Goal: Task Accomplishment & Management: Complete application form

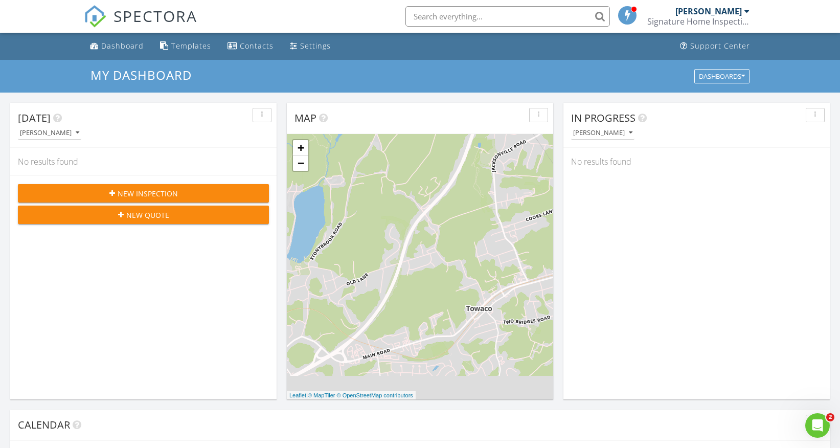
click at [183, 192] on div "New Inspection" at bounding box center [143, 193] width 235 height 11
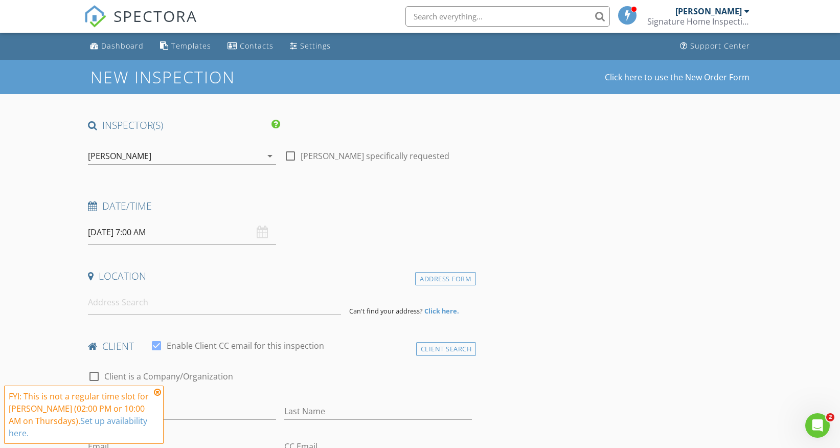
click at [254, 151] on div "[PERSON_NAME]" at bounding box center [174, 156] width 173 height 16
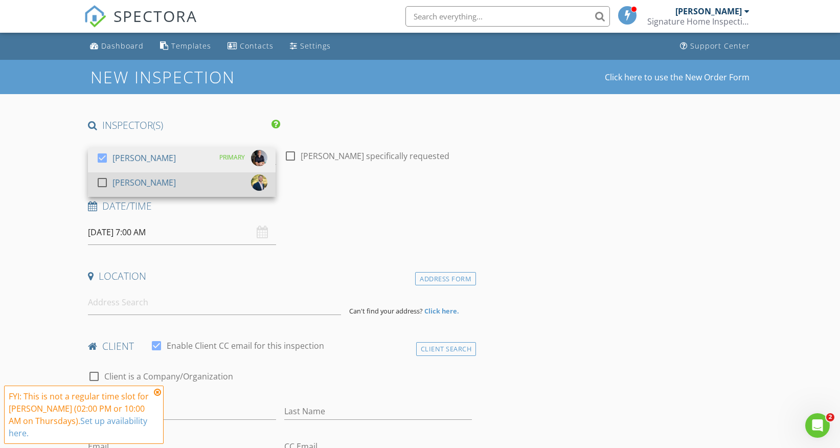
click at [173, 178] on div "check_box_outline_blank [PERSON_NAME]" at bounding box center [181, 184] width 171 height 20
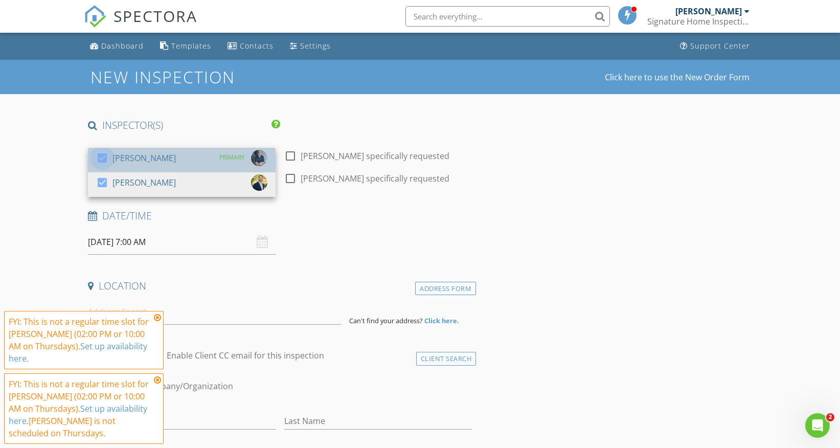
click at [104, 155] on div at bounding box center [102, 157] width 17 height 17
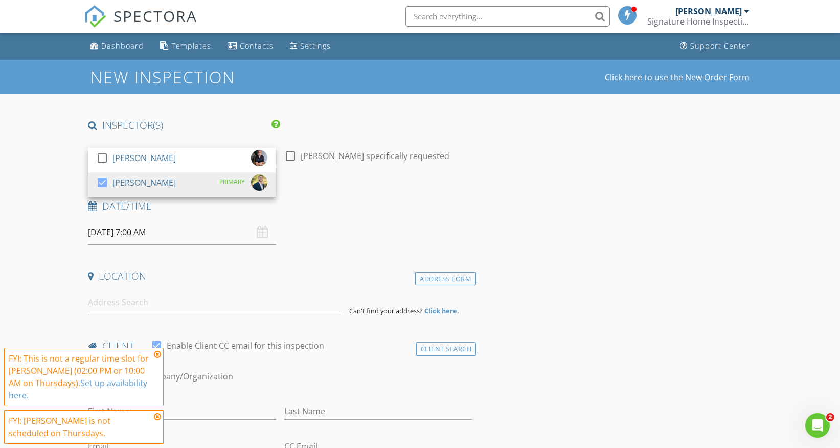
click at [291, 156] on div at bounding box center [290, 155] width 17 height 17
checkbox input "true"
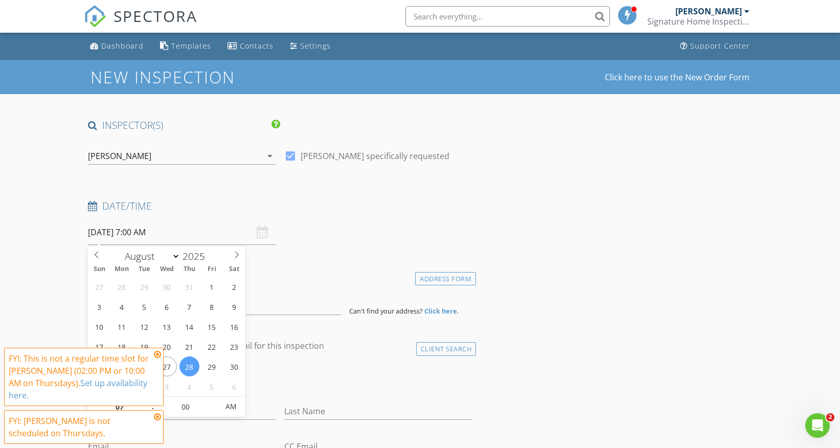
click at [184, 232] on input "[DATE] 7:00 AM" at bounding box center [182, 232] width 188 height 25
type input "[DATE] 7:00 AM"
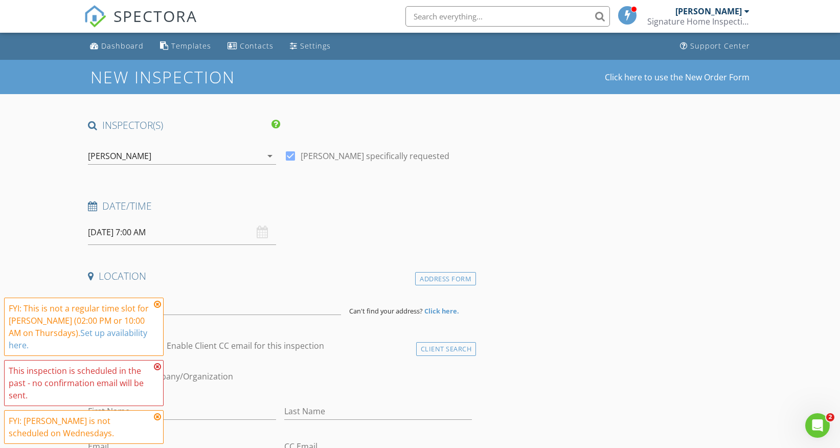
click at [158, 367] on icon at bounding box center [157, 367] width 7 height 8
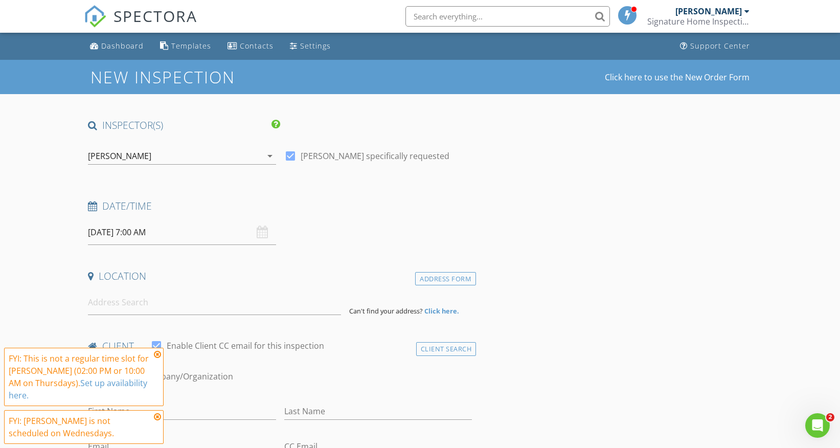
click at [156, 353] on icon at bounding box center [157, 354] width 7 height 8
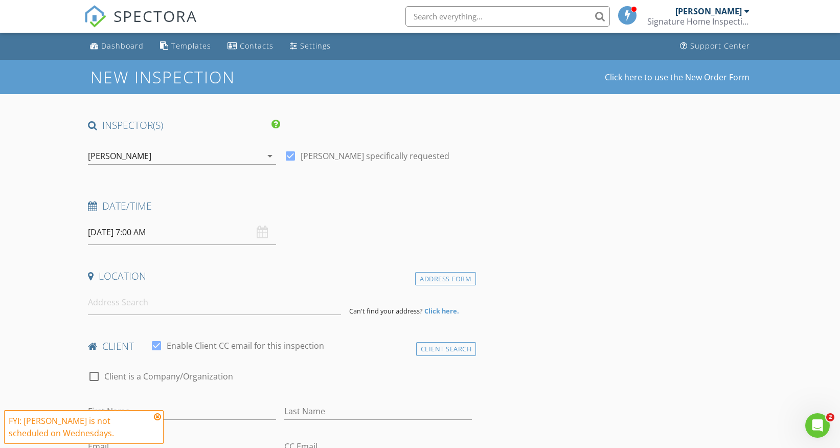
click at [158, 416] on icon at bounding box center [157, 417] width 7 height 8
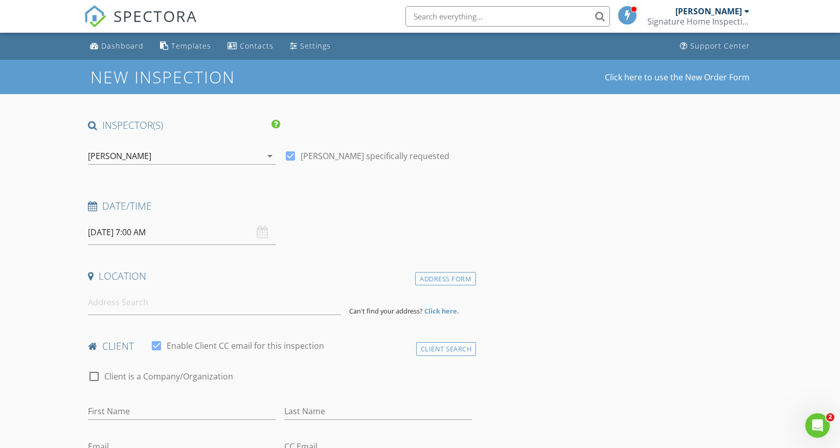
click at [132, 232] on input "[DATE] 7:00 AM" at bounding box center [182, 232] width 188 height 25
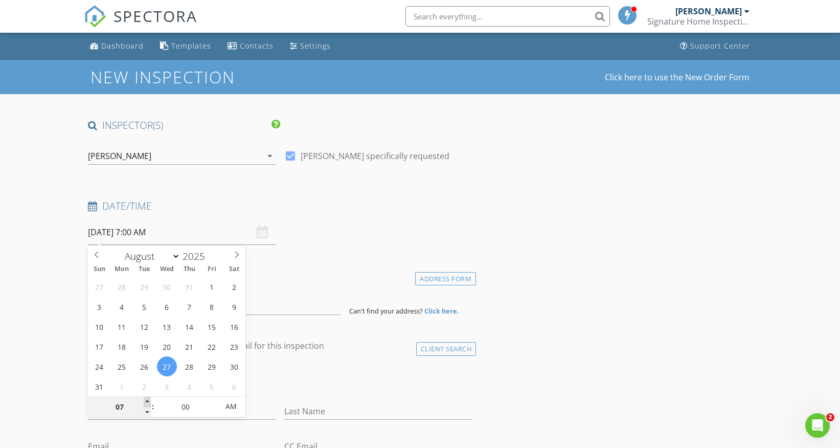
type input "08"
type input "[DATE] 8:00 AM"
click at [149, 402] on span at bounding box center [147, 402] width 7 height 10
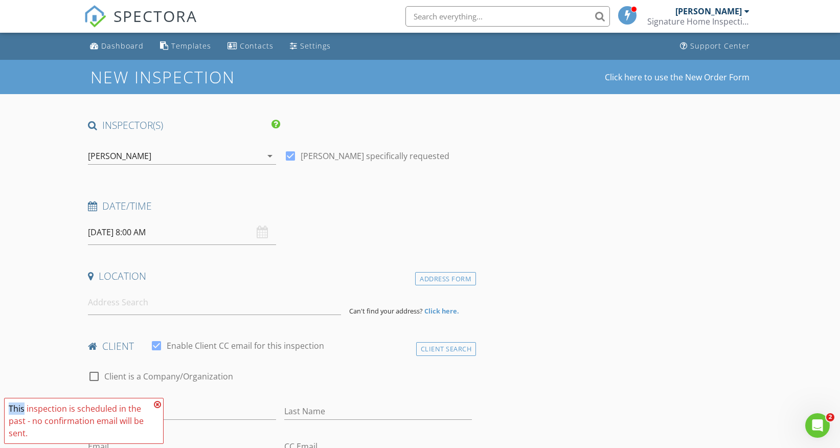
click at [149, 402] on span "FYI: This is not a regular time slot for [PERSON_NAME] (02:00 PM or 10:00 AM on…" at bounding box center [84, 421] width 160 height 46
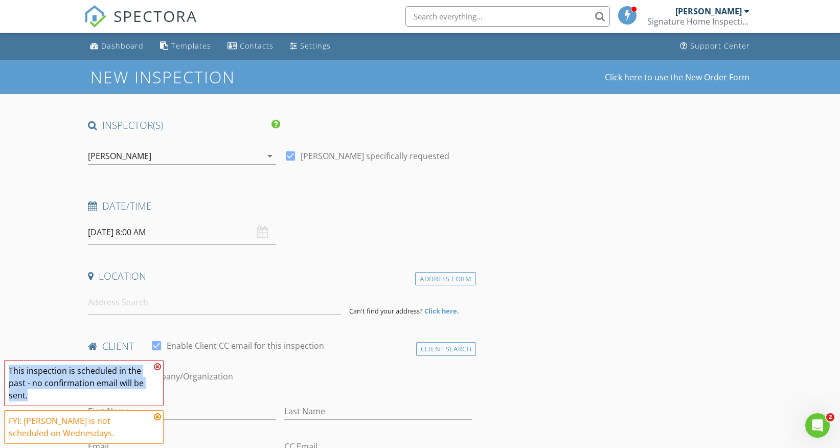
click at [149, 402] on span "FYI: This is not a regular time slot for [PERSON_NAME] (02:00 PM or 10:00 AM on…" at bounding box center [84, 402] width 160 height 84
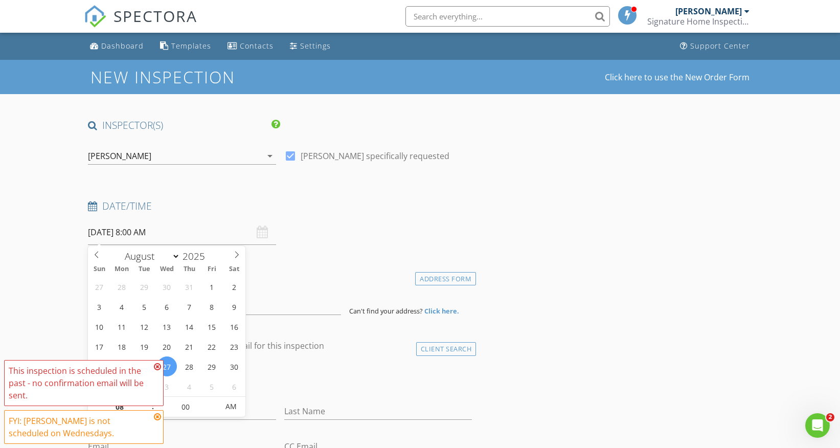
click at [155, 366] on icon at bounding box center [157, 367] width 7 height 8
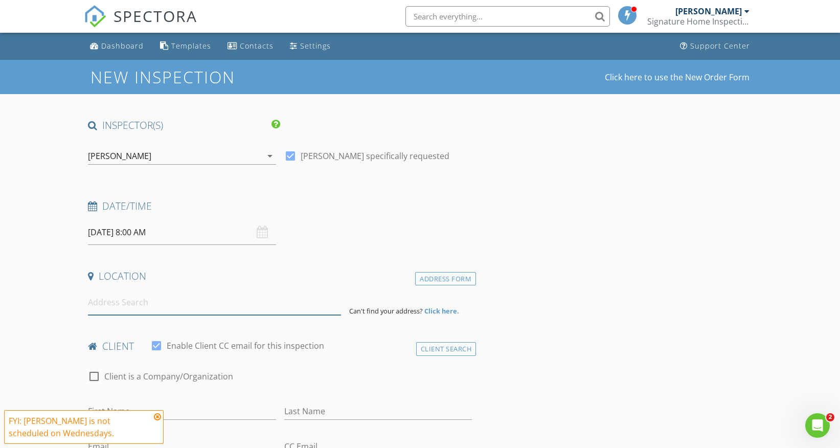
click at [177, 296] on input at bounding box center [214, 302] width 253 height 25
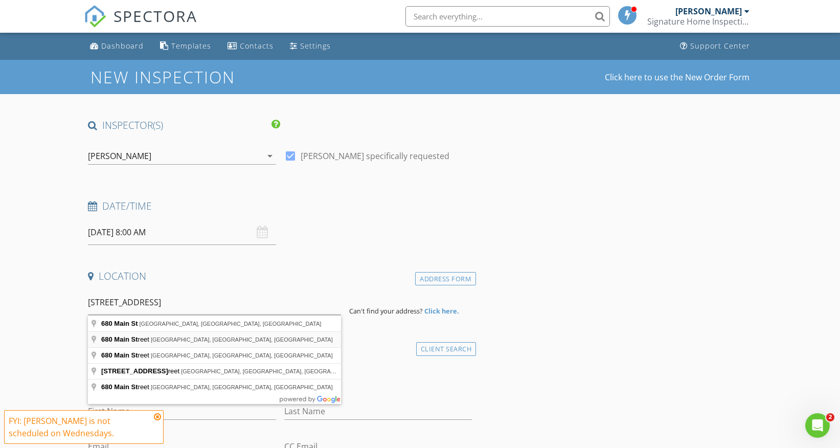
type input "[STREET_ADDRESS]"
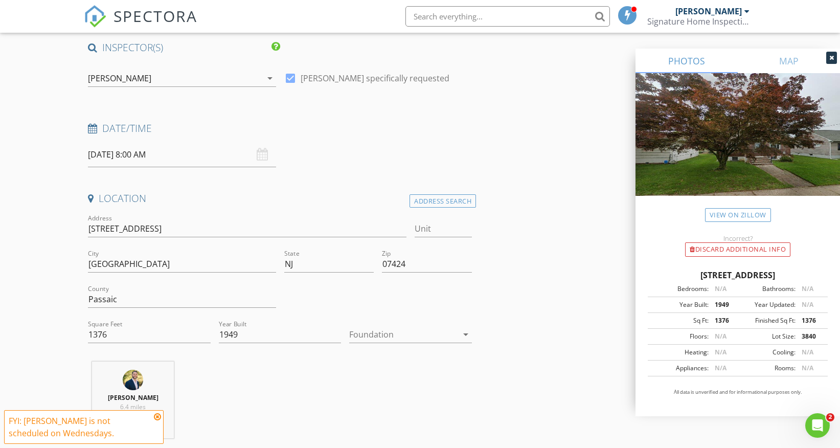
scroll to position [85, 0]
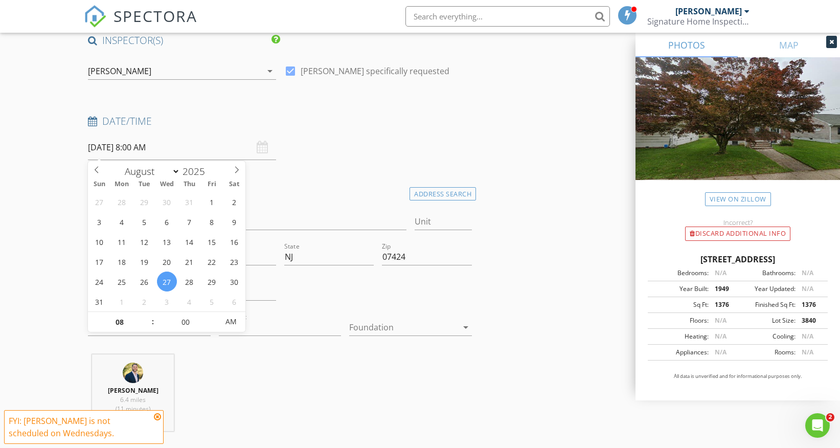
click at [159, 146] on input "[DATE] 8:00 AM" at bounding box center [182, 147] width 188 height 25
type input "07"
type input "[DATE] 7:00 AM"
click at [148, 328] on span at bounding box center [147, 327] width 7 height 10
type input "06"
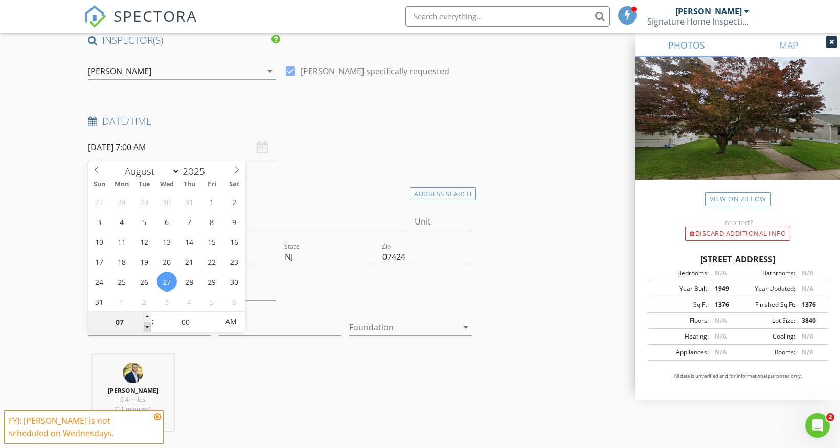
type input "[DATE] 6:00 AM"
click at [148, 328] on span at bounding box center [147, 327] width 7 height 10
type input "05"
type input "[DATE] 5:00 AM"
click at [148, 328] on span at bounding box center [147, 327] width 7 height 10
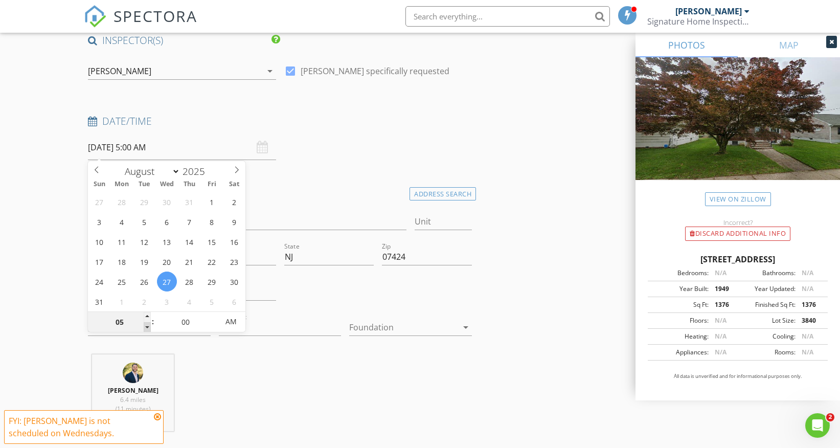
type input "04"
type input "[DATE] 4:00 AM"
click at [148, 328] on span at bounding box center [147, 327] width 7 height 10
type input "03"
click at [148, 328] on span at bounding box center [147, 327] width 7 height 10
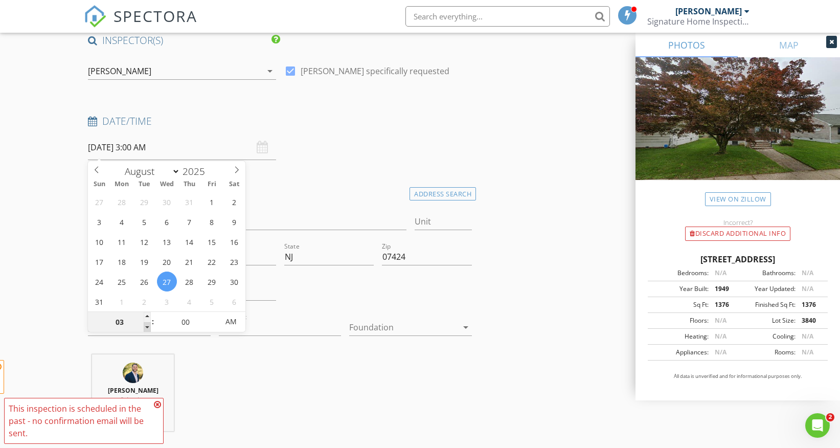
click at [148, 360] on span "FYI: This is not a regular time slot for [PERSON_NAME] (02:00 PM or 10:00 AM on…" at bounding box center [84, 402] width 160 height 84
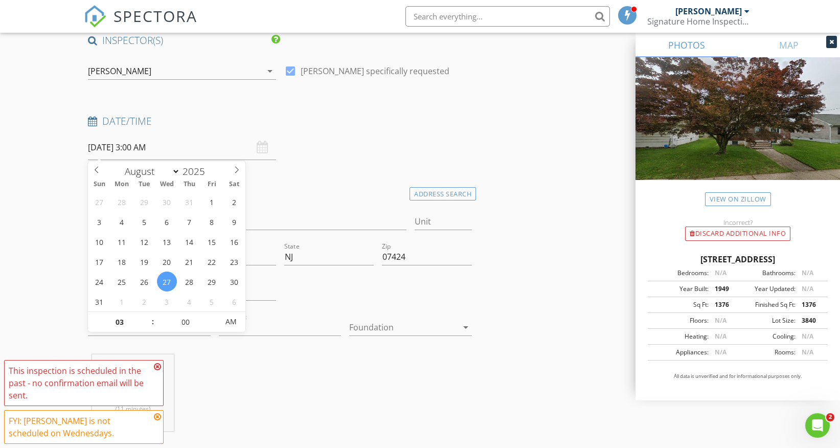
click at [149, 145] on input "[DATE] 3:00 AM" at bounding box center [182, 147] width 188 height 25
type input "[DATE] 3:00 PM"
click at [234, 323] on span "AM" at bounding box center [231, 321] width 28 height 20
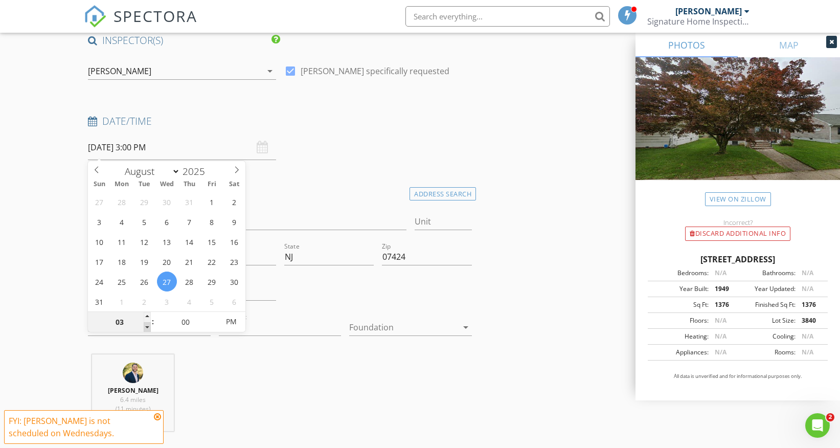
type input "02"
type input "[DATE] 2:00 PM"
click at [149, 326] on span at bounding box center [147, 327] width 7 height 10
type input "01"
type input "55"
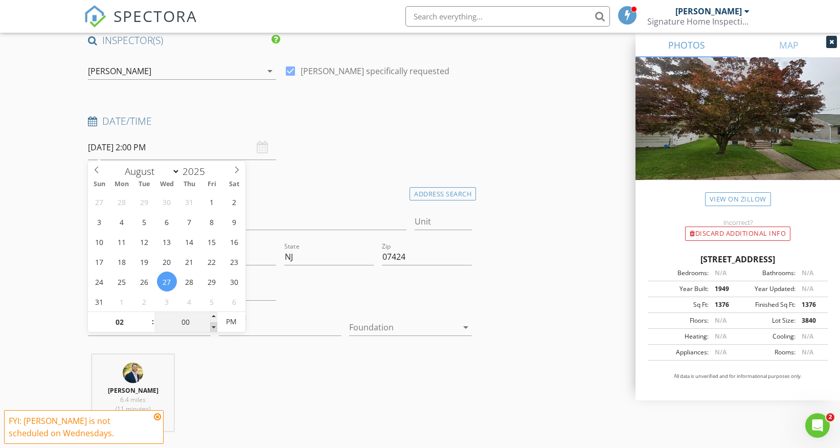
type input "[DATE] 1:55 PM"
click at [213, 329] on span at bounding box center [213, 327] width 7 height 10
type input "50"
type input "[DATE] 1:50 PM"
click at [213, 329] on span at bounding box center [213, 327] width 7 height 10
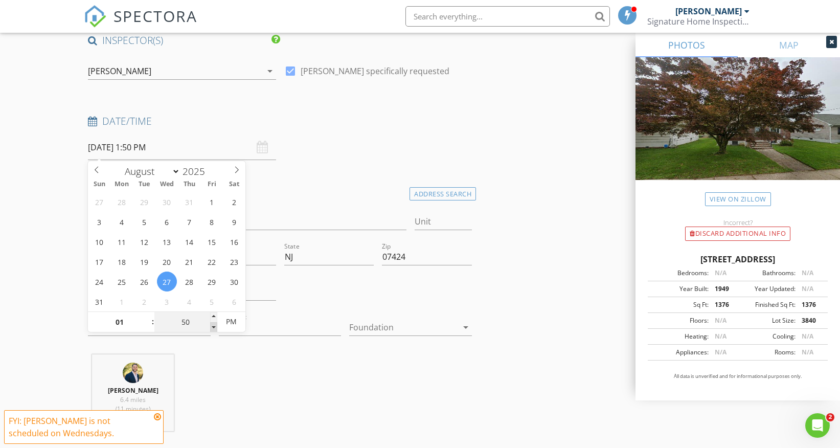
type input "45"
type input "[DATE] 1:45 PM"
click at [213, 329] on span at bounding box center [213, 327] width 7 height 10
type input "40"
type input "[DATE] 1:40 PM"
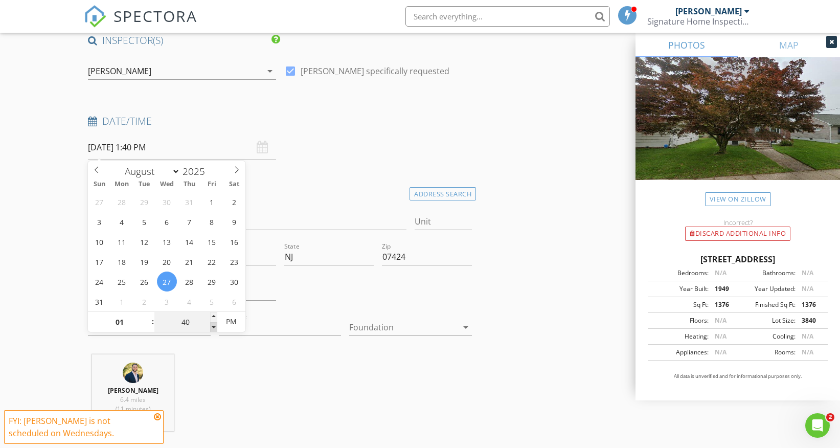
click at [213, 329] on span at bounding box center [213, 327] width 7 height 10
type input "35"
type input "[DATE] 1:35 PM"
click at [213, 329] on span at bounding box center [213, 327] width 7 height 10
type input "30"
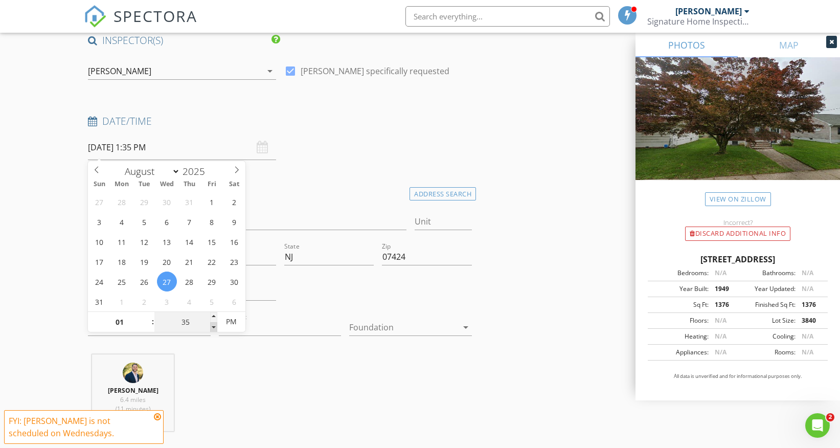
type input "[DATE] 1:30 PM"
click at [213, 329] on span at bounding box center [213, 327] width 7 height 10
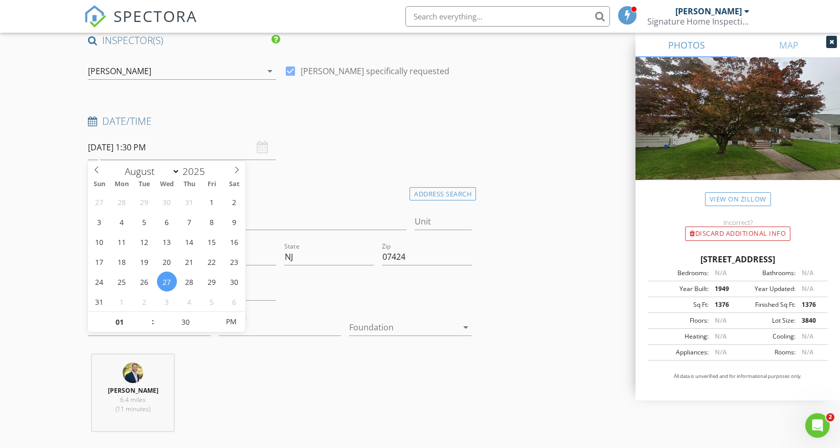
click at [225, 348] on div "Location Address Search Address [STREET_ADDRESS][US_STATE] County Passaic Squar…" at bounding box center [280, 312] width 392 height 255
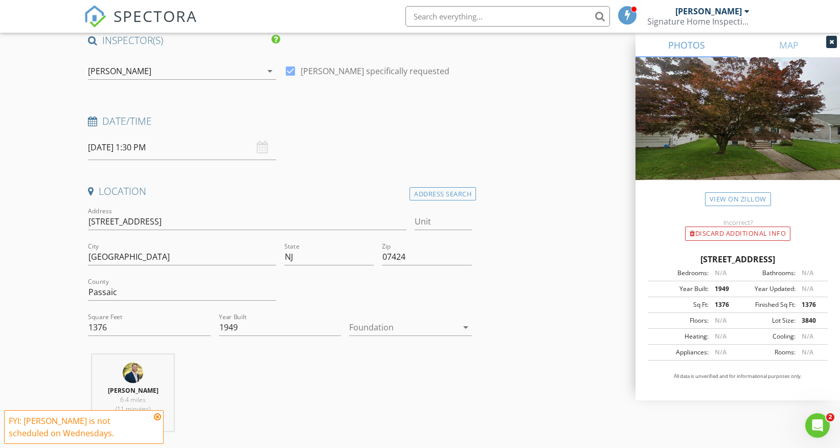
click at [163, 145] on input "[DATE] 1:30 PM" at bounding box center [182, 147] width 188 height 25
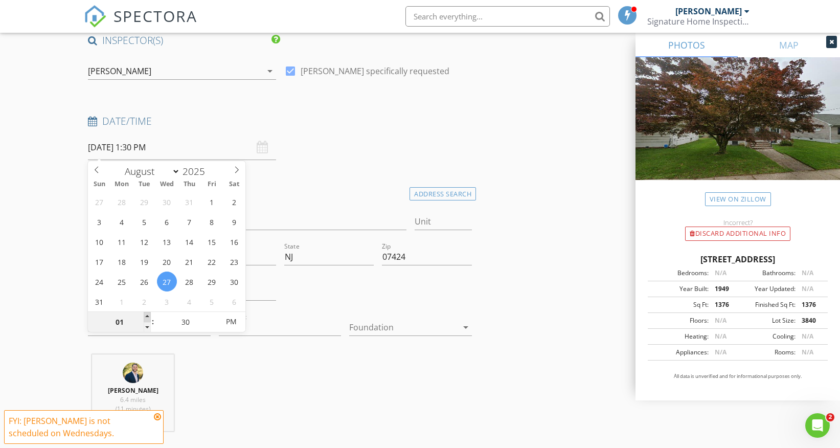
type input "02"
type input "[DATE] 2:30 PM"
click at [149, 314] on span at bounding box center [147, 317] width 7 height 10
click at [283, 153] on div "Date/Time [DATE] 2:30 PM" at bounding box center [280, 138] width 392 height 46
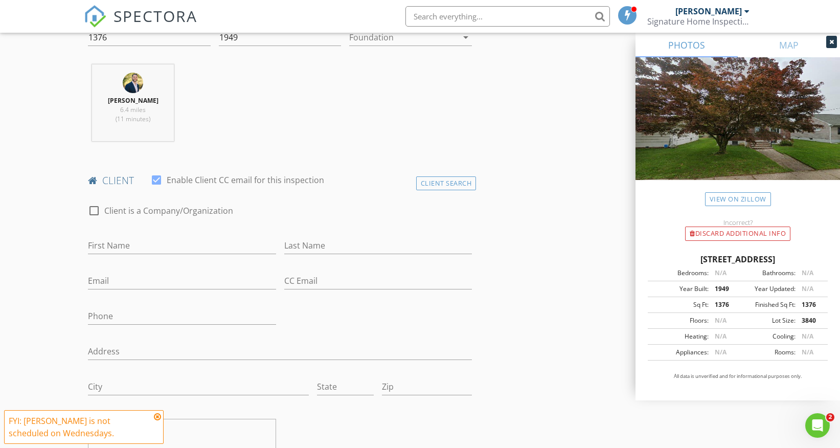
scroll to position [378, 0]
click at [177, 237] on input "First Name" at bounding box center [182, 242] width 188 height 17
type input "Lauren"
click at [297, 245] on input "Last Name" at bounding box center [378, 242] width 188 height 17
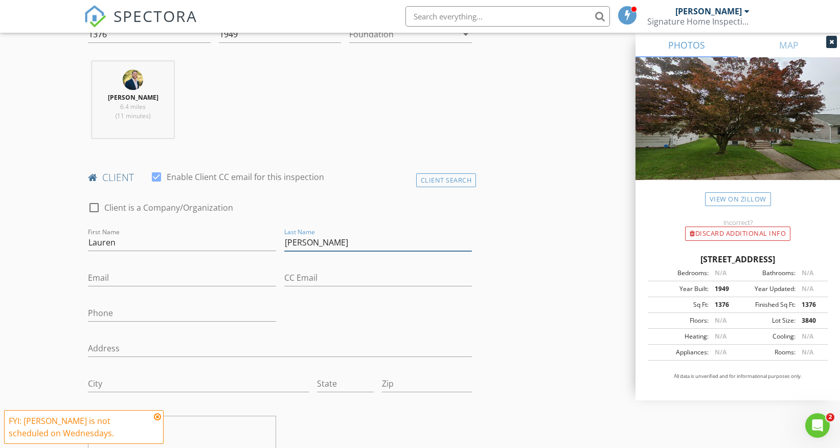
type input "[PERSON_NAME]"
click at [170, 280] on input "Email" at bounding box center [182, 278] width 188 height 17
type input "[EMAIL_ADDRESS][DOMAIN_NAME]"
click at [138, 316] on input "Phone" at bounding box center [182, 313] width 188 height 17
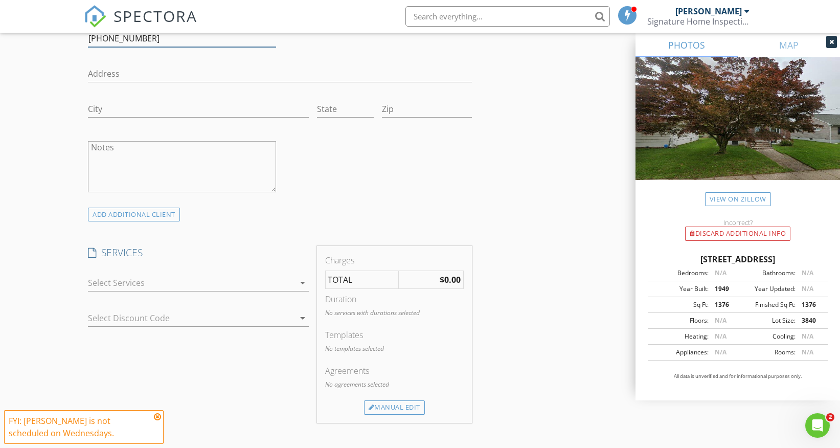
scroll to position [664, 0]
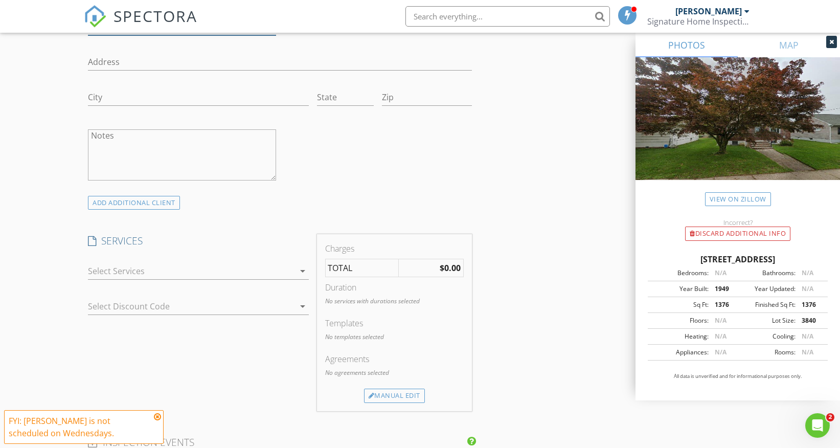
type input "[PHONE_NUMBER]"
click at [236, 261] on div "check_box_outline_blank Residential Home Inspection With Radon Test and WDI Ins…" at bounding box center [198, 273] width 220 height 33
click at [306, 271] on icon "arrow_drop_down" at bounding box center [303, 271] width 12 height 12
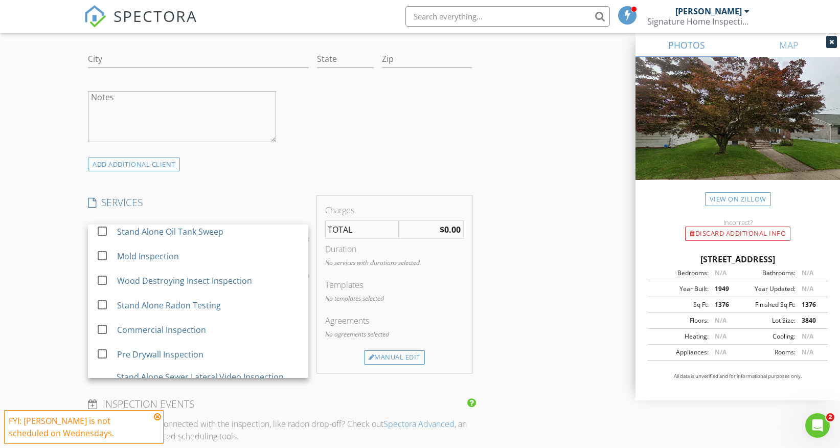
scroll to position [0, 0]
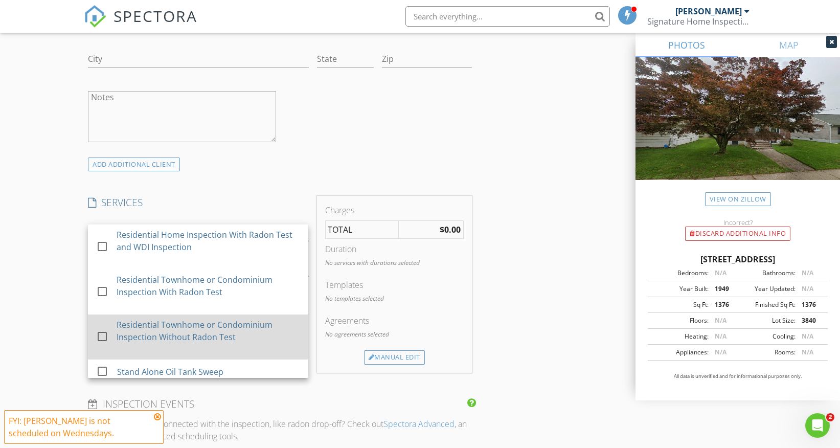
click at [105, 337] on div at bounding box center [102, 336] width 17 height 17
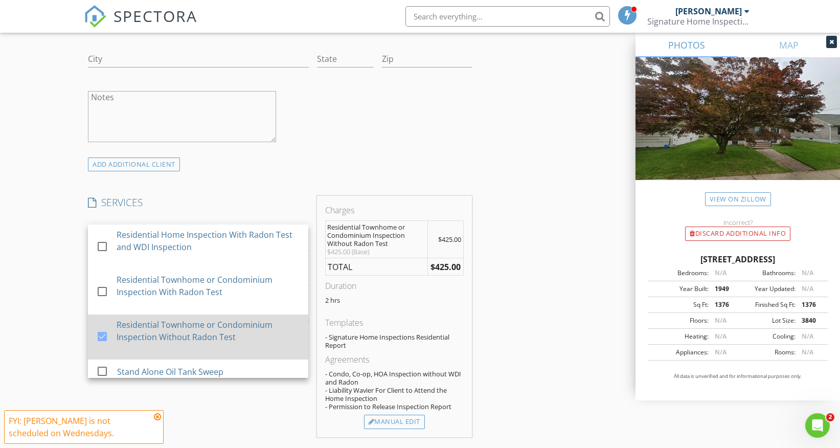
click at [105, 337] on div at bounding box center [102, 336] width 17 height 17
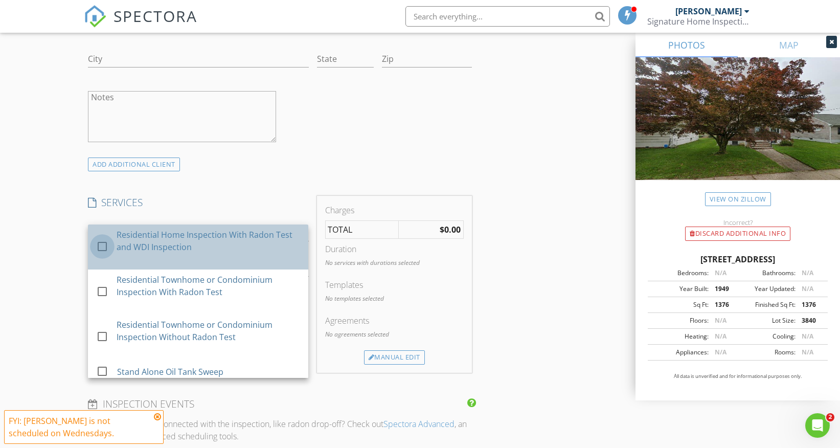
click at [103, 243] on div at bounding box center [102, 246] width 17 height 17
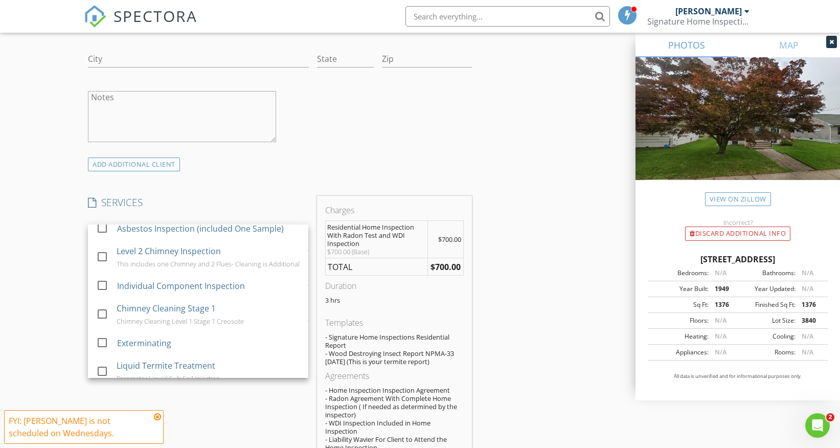
scroll to position [346, 0]
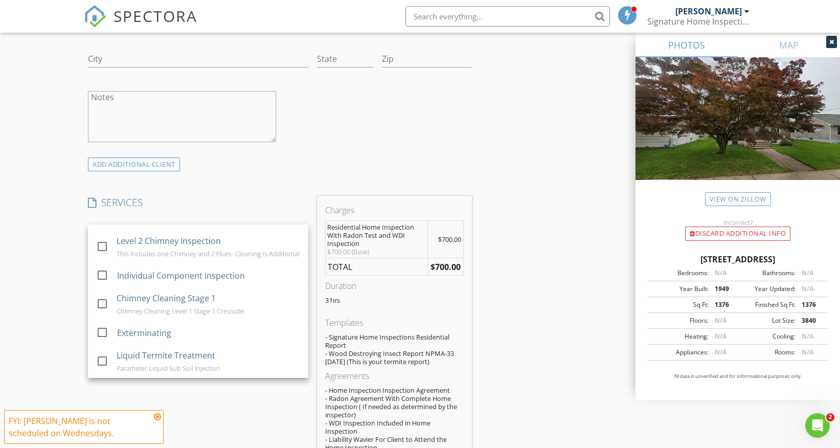
click at [565, 280] on div "INSPECTOR(S) check_box_outline_blank [PERSON_NAME] check_box [PERSON_NAME] PRIM…" at bounding box center [420, 377] width 672 height 1922
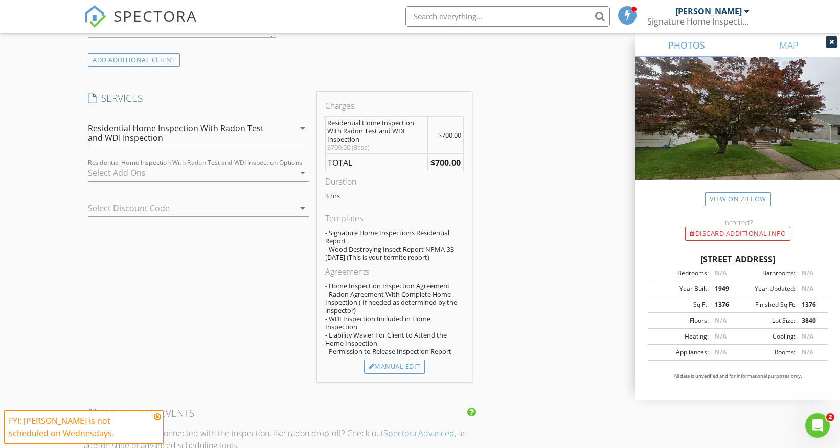
scroll to position [821, 0]
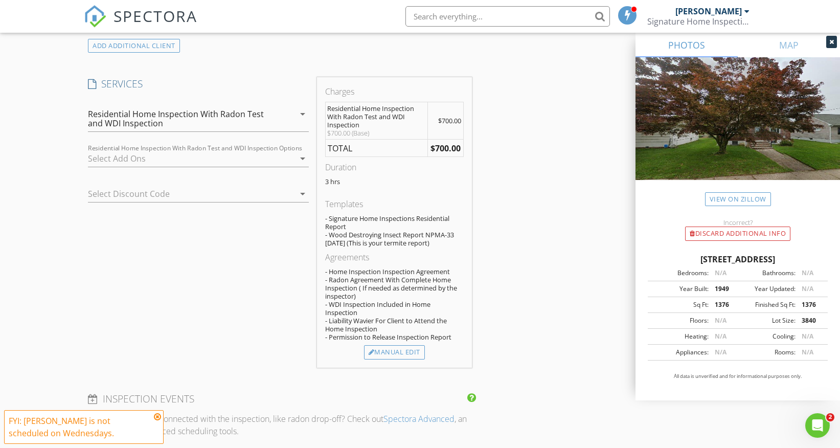
click at [243, 188] on div at bounding box center [184, 194] width 192 height 16
click at [259, 253] on div "SERVICES check_box Residential Home Inspection With Radon Test and WDI Inspecti…" at bounding box center [198, 222] width 229 height 291
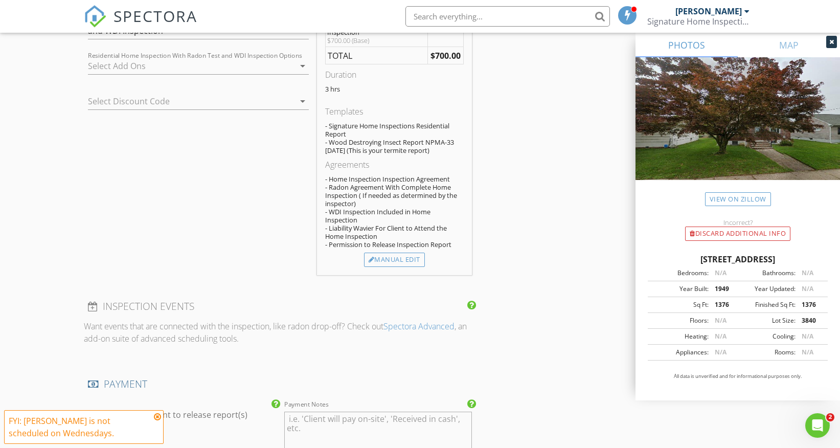
scroll to position [933, 0]
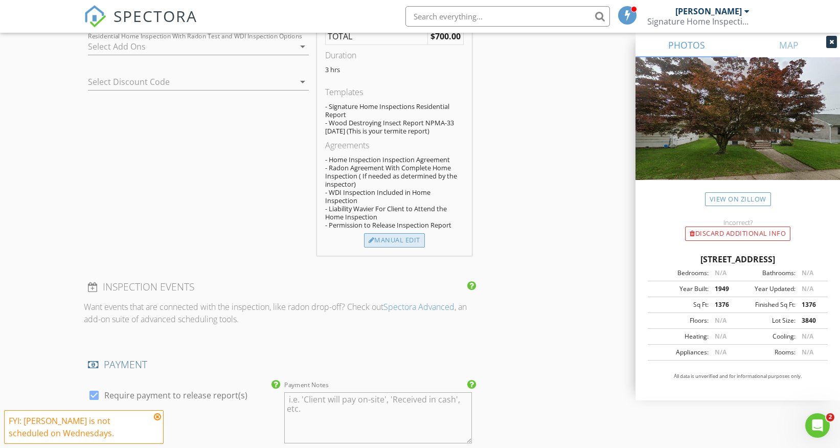
click at [396, 235] on div "Manual Edit" at bounding box center [394, 240] width 61 height 14
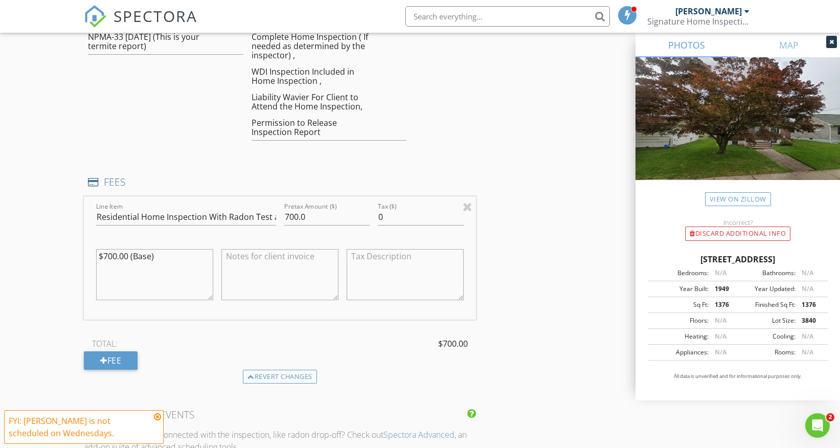
click at [176, 257] on textarea "$700.00 (Base)" at bounding box center [154, 274] width 117 height 51
click at [134, 271] on textarea "$700.00 (Base) No radon - $600" at bounding box center [154, 274] width 117 height 51
click at [135, 266] on textarea "$700.00 (Base) No radon - $600" at bounding box center [154, 274] width 117 height 51
type textarea "$700.00 (Base) No radon (pre-listing) - $600"
click at [365, 221] on input "699.99" at bounding box center [327, 217] width 86 height 17
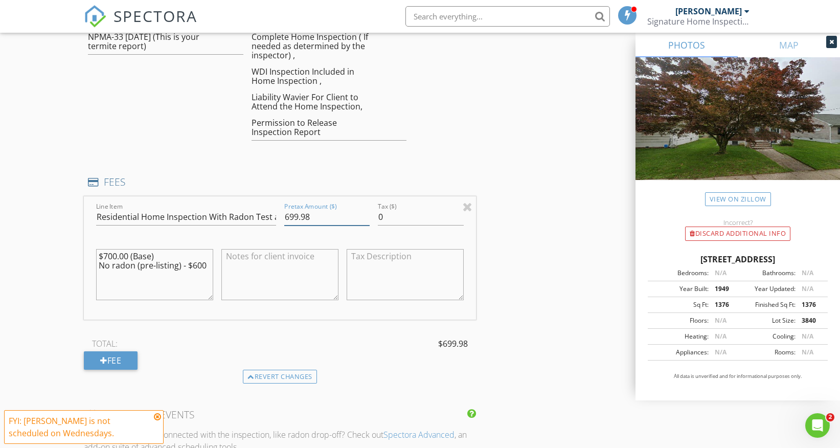
click at [365, 221] on input "699.98" at bounding box center [327, 217] width 86 height 17
type input "600"
click at [414, 236] on div at bounding box center [405, 276] width 125 height 80
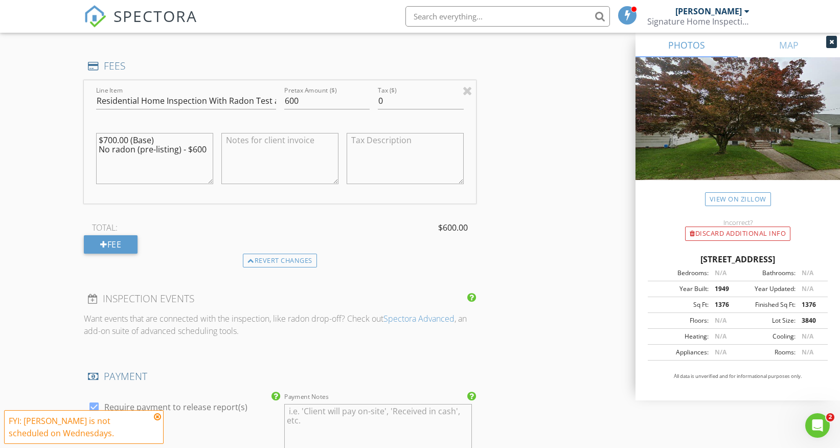
scroll to position [1053, 0]
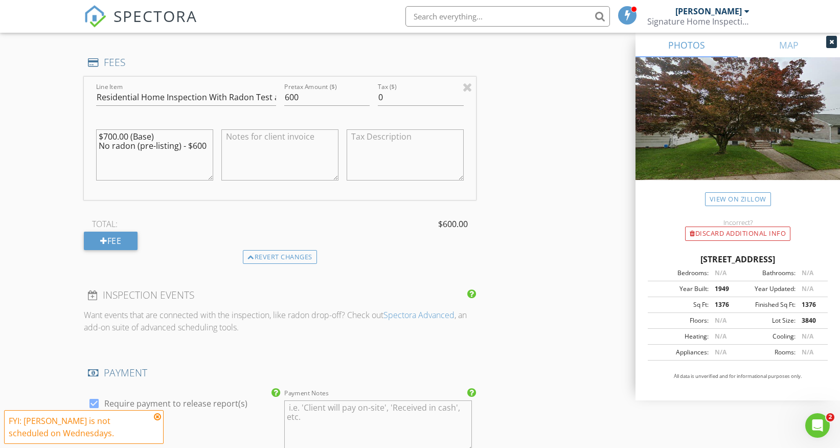
click at [195, 147] on textarea "$700.00 (Base) No radon (pre-listing) - $600" at bounding box center [154, 154] width 117 height 51
type textarea "$700.00 (Base) No radon (pre-listing) - $100"
click at [206, 200] on div "Line Item Residential Home Inspection With Radon Test and WDI Inspection Pretax…" at bounding box center [280, 163] width 392 height 173
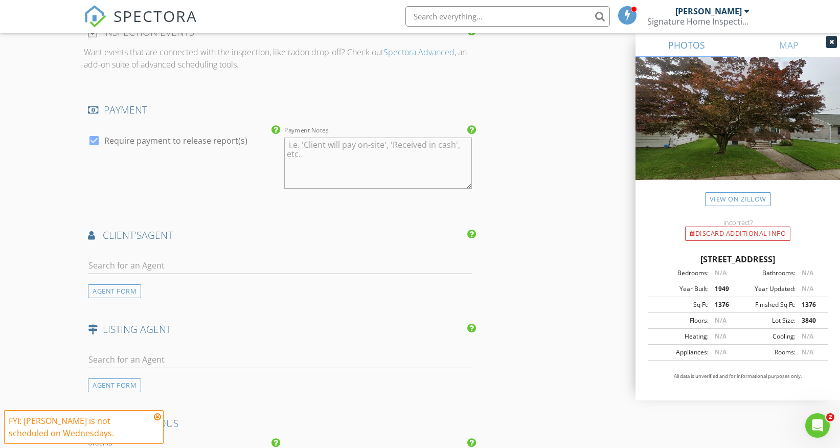
scroll to position [1317, 0]
click at [196, 261] on input "text" at bounding box center [280, 265] width 384 height 17
type input "N/A"
click at [170, 357] on input "text" at bounding box center [280, 359] width 384 height 17
type input "N/A"
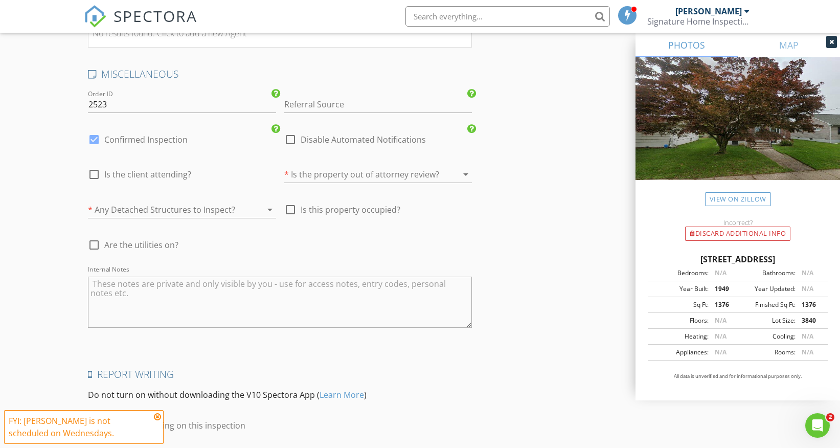
scroll to position [1745, 0]
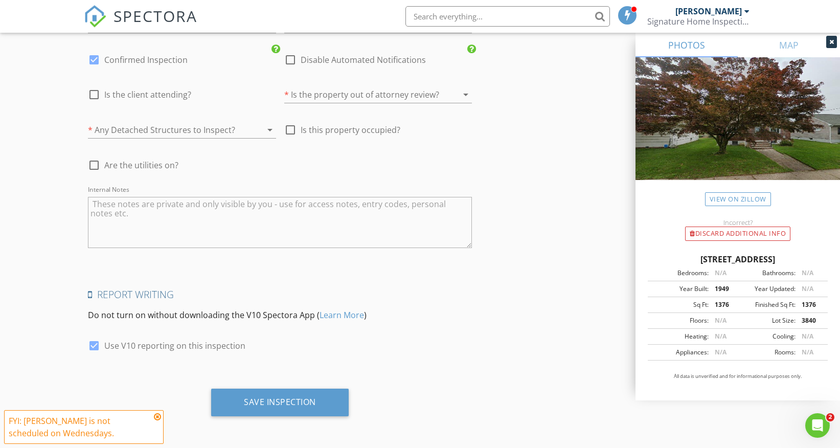
click at [311, 94] on div at bounding box center [363, 94] width 159 height 16
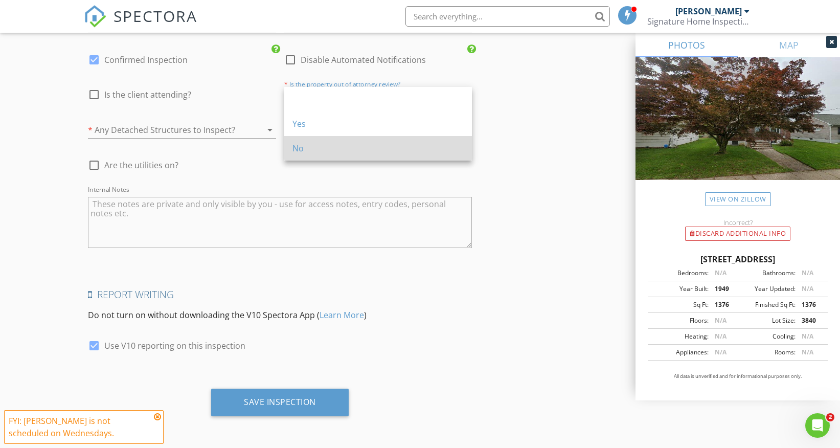
drag, startPoint x: 303, startPoint y: 126, endPoint x: 304, endPoint y: 144, distance: 17.9
click at [304, 144] on div "Yes No" at bounding box center [378, 124] width 188 height 74
click at [304, 144] on div "No" at bounding box center [378, 148] width 171 height 12
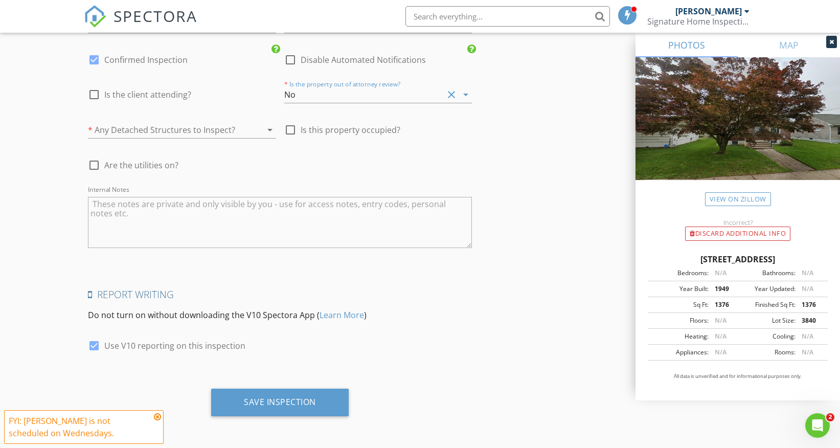
click at [246, 124] on div at bounding box center [167, 130] width 159 height 16
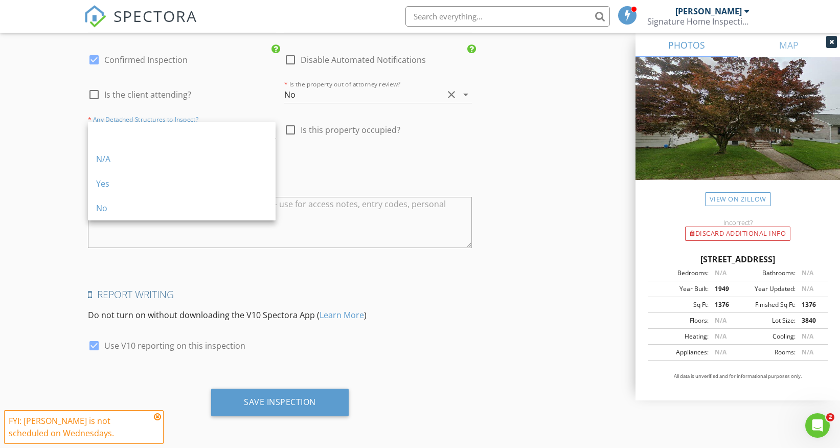
click at [293, 129] on div at bounding box center [290, 129] width 17 height 17
checkbox input "true"
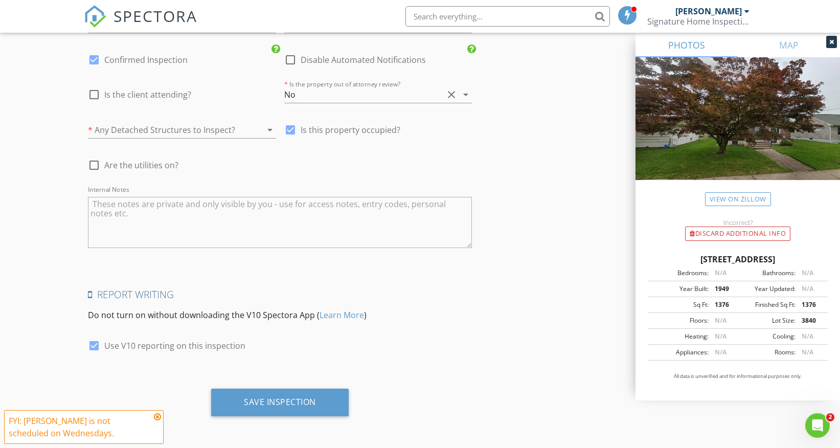
click at [231, 123] on div at bounding box center [167, 130] width 159 height 16
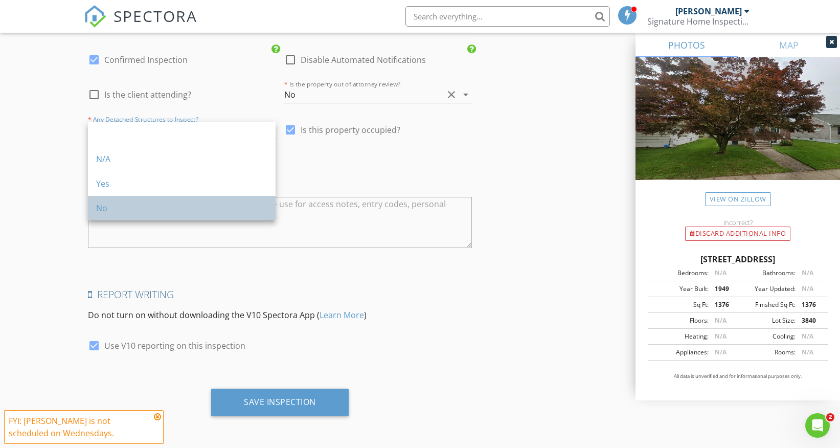
click at [195, 204] on div "No" at bounding box center [181, 208] width 171 height 12
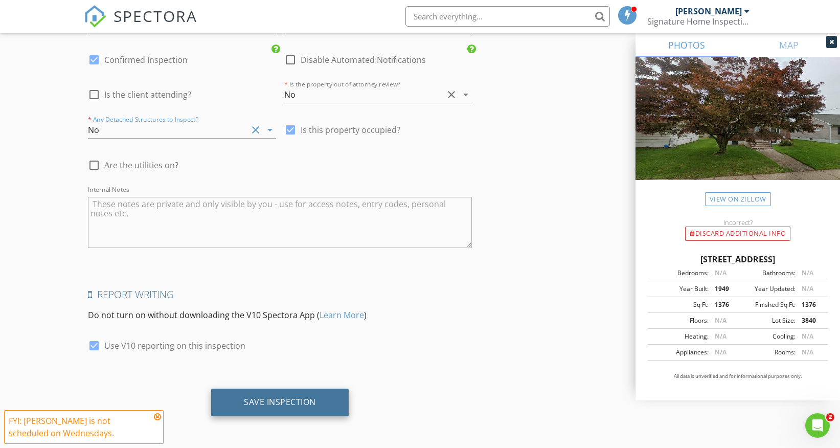
click at [283, 397] on div "Save Inspection" at bounding box center [280, 402] width 72 height 10
